Goal: Task Accomplishment & Management: Complete application form

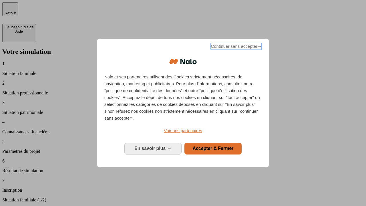
click at [236, 47] on span "Continuer sans accepter →" at bounding box center [236, 46] width 51 height 7
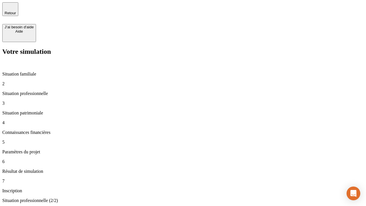
type input "30 000"
type input "1 000"
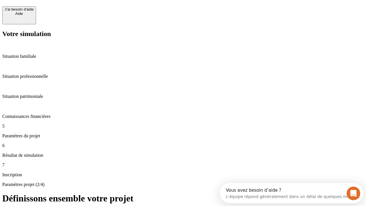
scroll to position [11, 0]
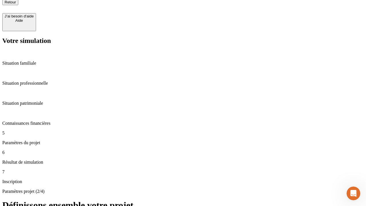
type input "40"
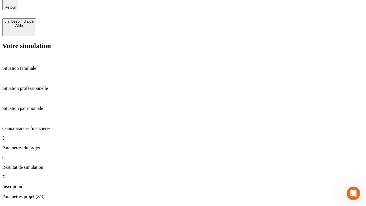
type input "64"
type input "200 000"
type input "640"
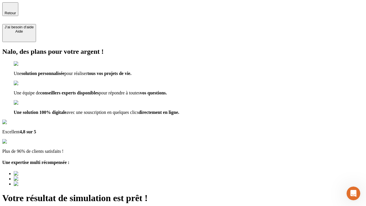
type input "[EMAIL_ADDRESS][DOMAIN_NAME]"
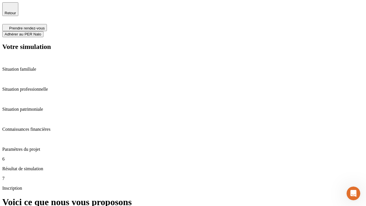
click at [41, 32] on span "Adhérer au PER Nalo" at bounding box center [23, 34] width 37 height 4
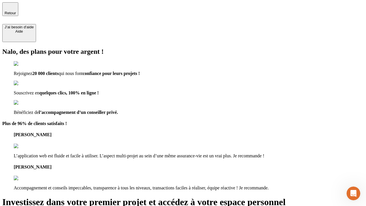
type input "abc"
